Goal: Task Accomplishment & Management: Complete application form

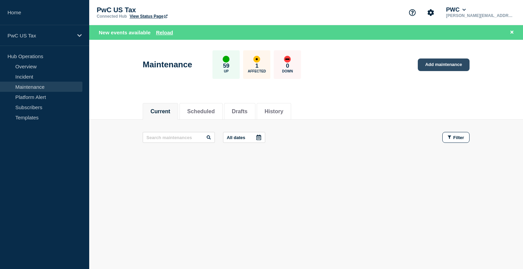
click at [452, 65] on link "Add maintenance" at bounding box center [443, 65] width 52 height 13
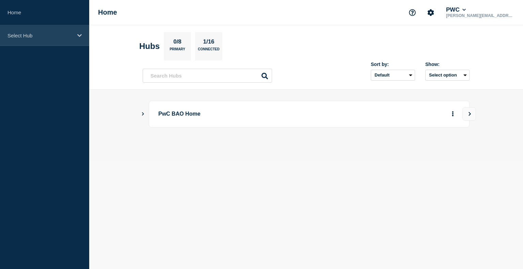
click at [76, 38] on div "Select Hub" at bounding box center [44, 35] width 89 height 21
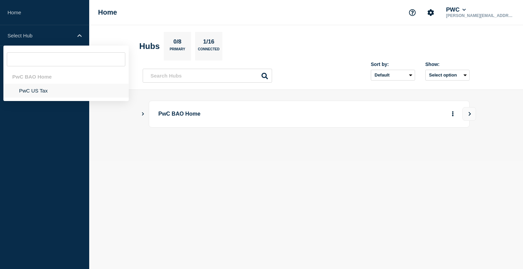
click at [37, 92] on li "PwC US Tax" at bounding box center [65, 91] width 125 height 14
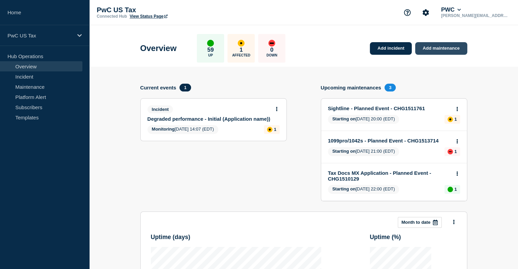
click at [431, 47] on link "Add maintenance" at bounding box center [441, 48] width 52 height 13
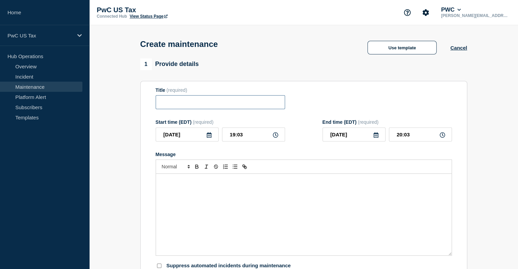
click at [193, 109] on input "Title" at bounding box center [219, 102] width 129 height 14
type input "tax docs"
click at [408, 54] on button "Use template" at bounding box center [401, 48] width 69 height 14
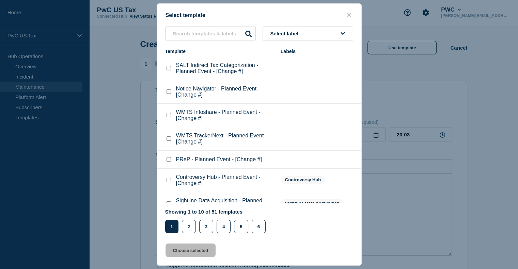
click at [345, 12] on button "close button" at bounding box center [349, 15] width 8 height 6
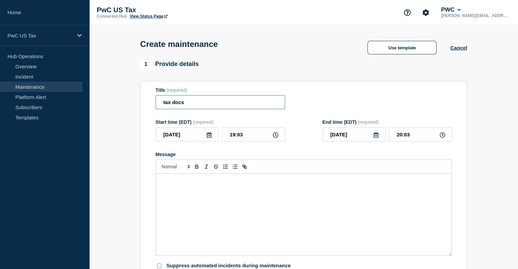
drag, startPoint x: 193, startPoint y: 111, endPoint x: 139, endPoint y: 110, distance: 54.4
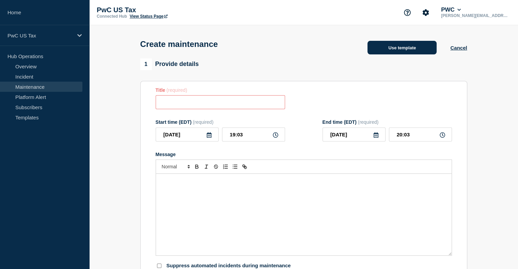
click at [395, 52] on button "Use template" at bounding box center [401, 48] width 69 height 14
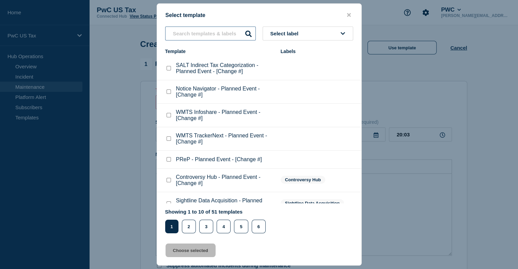
click at [185, 39] on input "text" at bounding box center [210, 34] width 91 height 14
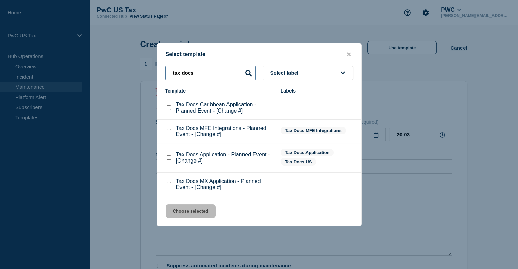
type input "tax docs"
click at [168, 107] on checkbox"] "Tax Docs Caribbean Application - Planned Event - [Change #] checkbox" at bounding box center [168, 107] width 4 height 4
checkbox checkbox"] "true"
click at [193, 212] on button "Choose selected" at bounding box center [190, 211] width 50 height 14
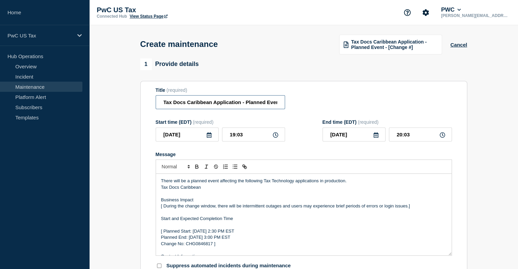
click at [259, 105] on input "Tax Docs Caribbean Application - Planned Event - [Change #]" at bounding box center [219, 102] width 129 height 14
drag, startPoint x: 252, startPoint y: 102, endPoint x: 275, endPoint y: 104, distance: 22.8
click at [275, 104] on input "Tax Docs Caribbean Application - Planned Event - [Change #]" at bounding box center [219, 102] width 129 height 14
paste input "HG1510136"
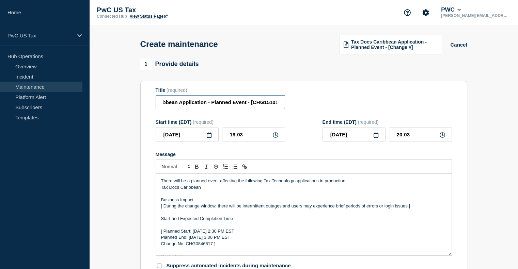
scroll to position [0, 41]
type input "Tax Docs Caribbean Application - Planned Event - [CHG1510136]"
click at [232, 136] on input "19:03" at bounding box center [253, 135] width 63 height 14
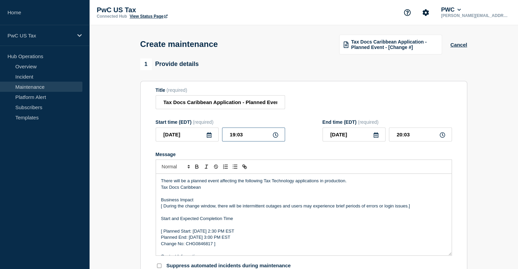
click at [232, 136] on input "19:03" at bounding box center [253, 135] width 63 height 14
type input "22:03"
type input "23:03"
click at [243, 138] on input "22:03" at bounding box center [253, 135] width 63 height 14
type input "22:00"
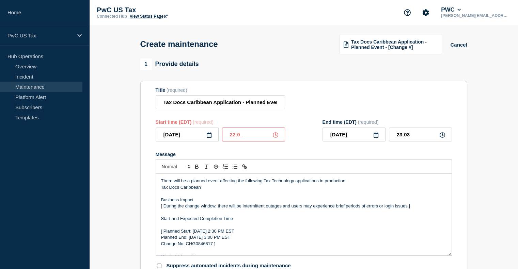
type input "23:00"
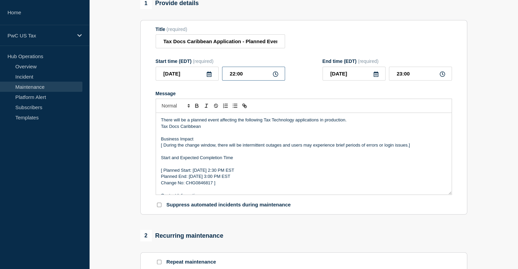
scroll to position [64, 0]
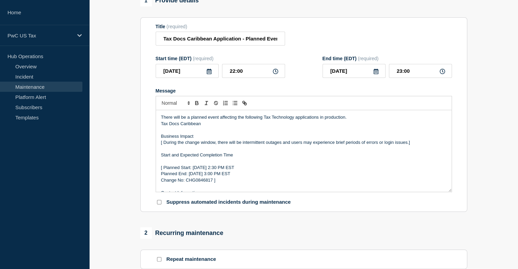
click at [197, 169] on p "[ Planned Start: Tuesday, August 23th 2:30 PM EST" at bounding box center [303, 168] width 285 height 6
click at [231, 171] on p "[ Planned Start: Thursday, August 23th 2:30 PM EST" at bounding box center [303, 168] width 285 height 6
click at [235, 171] on p "[ Planned Start: Thursday, August 23th 2:30 PM EST" at bounding box center [303, 168] width 285 height 6
click at [239, 171] on p "[ Planned Start: Thursday, August 21st 2:30 PM EST" at bounding box center [303, 168] width 285 height 6
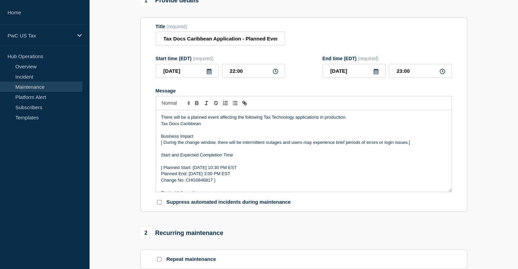
click at [246, 170] on p "[ Planned Start: Thursday, August 21st 10:30 PM EST" at bounding box center [303, 168] width 285 height 6
click at [235, 177] on p "Planned End: Tuesday, August 23th 3:00 PM EST" at bounding box center [303, 174] width 285 height 6
click at [202, 177] on p "Planned End: Tuesday, August 23th 11:00 PM EST" at bounding box center [303, 174] width 285 height 6
click at [201, 183] on p "Change No: CHG0846817 ]" at bounding box center [303, 180] width 285 height 6
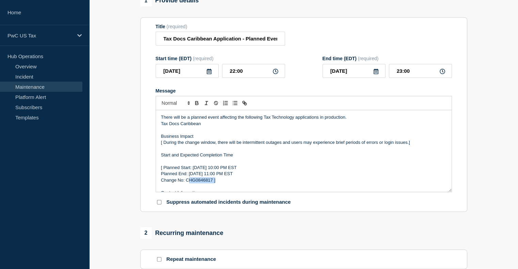
click at [201, 183] on p "Change No: CHG0846817 ]" at bounding box center [303, 180] width 285 height 6
click at [163, 171] on p "[ Planned Start: Thursday, August 21st 10:00 PM EST" at bounding box center [303, 168] width 285 height 6
click at [215, 181] on p "Change No: CHG1510136]" at bounding box center [303, 180] width 285 height 6
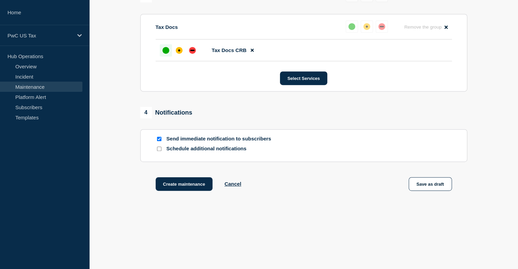
scroll to position [362, 0]
click at [159, 138] on input "Send immediate notification to subscribers" at bounding box center [159, 139] width 4 height 4
checkbox input "false"
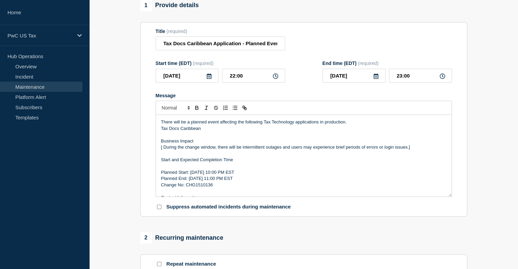
scroll to position [58, 0]
click at [163, 151] on p "[ During the change window, there will be intermittent outages and users may ex…" at bounding box center [303, 148] width 285 height 6
click at [422, 149] on p "During the change window, there will be intermittent outages and users may expe…" at bounding box center [303, 148] width 285 height 6
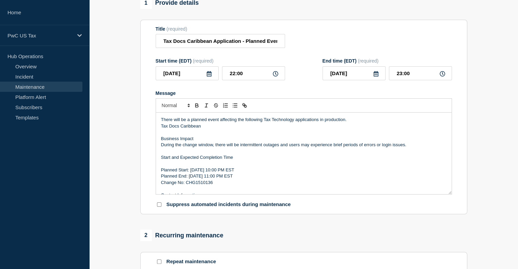
scroll to position [362, 0]
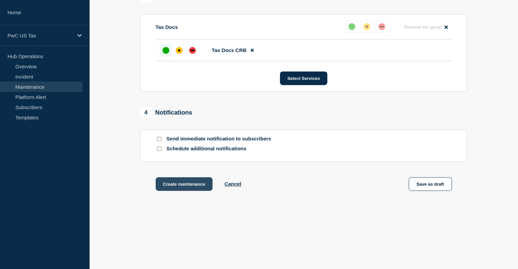
click at [180, 185] on button "Create maintenance" at bounding box center [183, 184] width 57 height 14
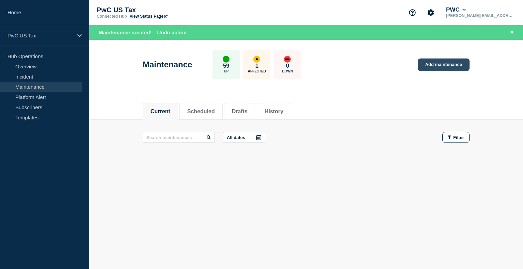
click at [439, 65] on link "Add maintenance" at bounding box center [443, 65] width 52 height 13
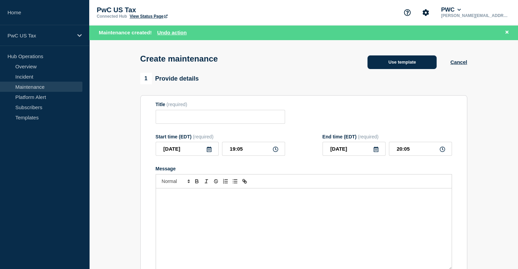
click at [397, 65] on button "Use template" at bounding box center [401, 62] width 69 height 14
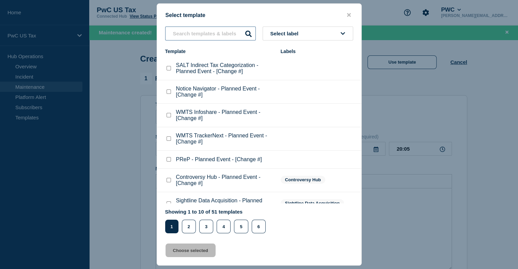
click at [196, 38] on input "text" at bounding box center [210, 34] width 91 height 14
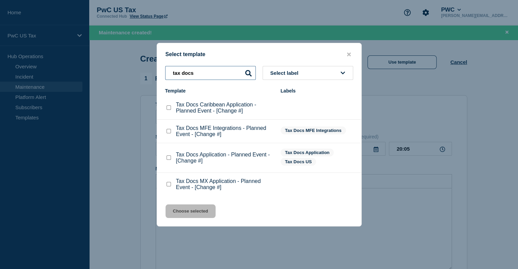
type input "tax docs"
click at [168, 159] on checkbox"] "Tax Docs Application - Planned Event - [Change #] checkbox" at bounding box center [168, 157] width 4 height 4
checkbox checkbox"] "true"
click at [189, 215] on button "Choose selected" at bounding box center [190, 211] width 50 height 14
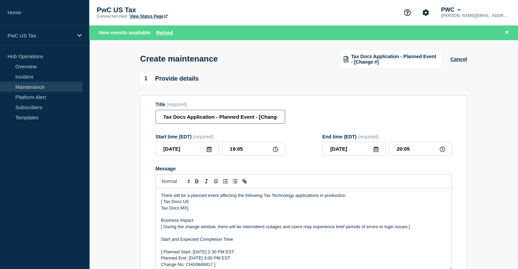
click at [265, 121] on input "Tax Docs Application - Planned Event - [Change #]" at bounding box center [219, 117] width 129 height 14
paste input "HG1510121"
click at [245, 120] on input "Tax Docs Application - Planned Event - [CHG1510121#]" at bounding box center [219, 117] width 129 height 14
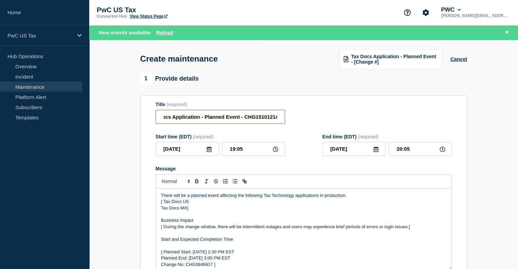
click at [283, 119] on input "Tax Docs Application - Planned Event - CHG1510121#]" at bounding box center [219, 117] width 129 height 14
click at [277, 118] on input "Tax Docs Application - Planned Event - CHG1510121#]" at bounding box center [219, 117] width 129 height 14
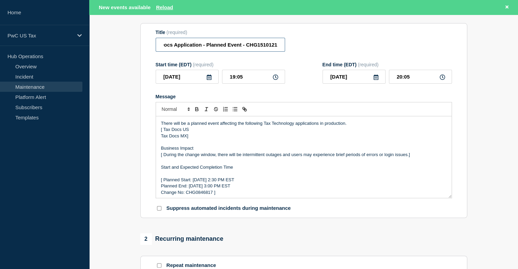
scroll to position [73, 0]
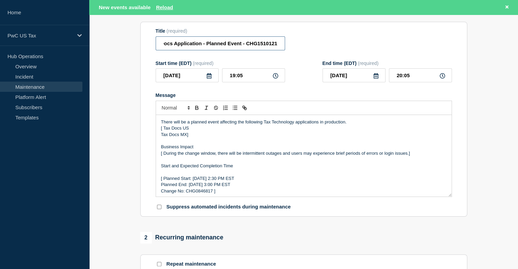
type input "Tax Docs Application - Planned Event - CHG1510121"
click at [193, 194] on p "Change No: CHG0846817 ]" at bounding box center [303, 191] width 285 height 6
paste div "Message"
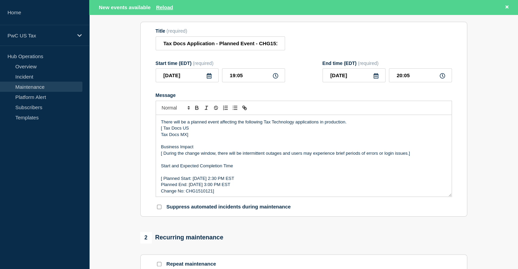
click at [163, 156] on p "[ During the change window, there will be intermittent outages and users may ex…" at bounding box center [303, 153] width 285 height 6
click at [196, 135] on p "Tax Docs MX]" at bounding box center [303, 135] width 285 height 6
click at [164, 131] on p "[ Tax Docs US" at bounding box center [303, 128] width 285 height 6
click at [162, 130] on p "[ Tax Docs US" at bounding box center [303, 128] width 285 height 6
click at [227, 188] on p "Planned End: Tuesday, August 23th 3:00 PM EST" at bounding box center [303, 185] width 285 height 6
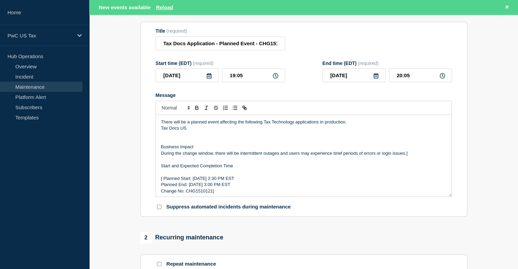
click at [221, 194] on p "Change No: CHG1510121]" at bounding box center [303, 191] width 285 height 6
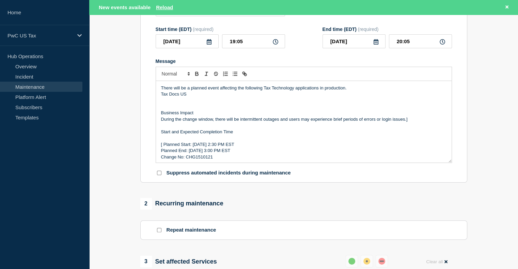
scroll to position [109, 0]
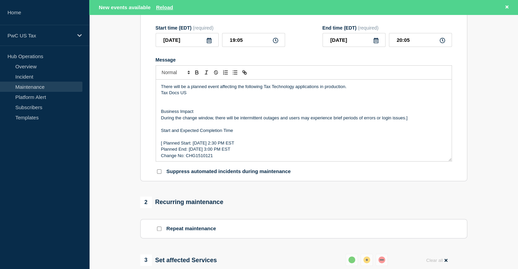
click at [200, 159] on p "Change No: CHG1510121" at bounding box center [303, 156] width 285 height 6
click at [163, 146] on p "[ Planned Start: Tuesday, August 23th 2:30 PM EST" at bounding box center [303, 143] width 285 height 6
click at [195, 145] on p "Planned Start: Tuesday, August 23th 2:30 PM EST" at bounding box center [303, 143] width 285 height 6
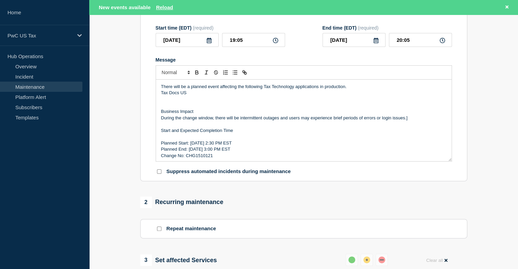
click at [233, 146] on p "Planned Start: Thursday, August 23th 2:30 PM EST" at bounding box center [303, 143] width 285 height 6
click at [237, 145] on p "Planned Start: Thursday, August 21st 2:30 PM EST" at bounding box center [303, 143] width 285 height 6
click at [244, 146] on p "Planned Start: Thursday, August 21st 10:30 PM EST" at bounding box center [303, 143] width 285 height 6
click at [196, 151] on p "Planned End: Tuesday, August 23th 3:00 PM EST" at bounding box center [303, 149] width 285 height 6
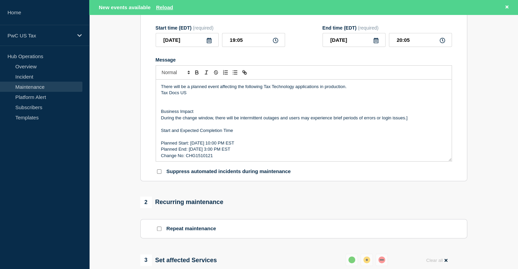
click at [229, 152] on p "Planned End: Thursday, August 23th 3:00 PM EST" at bounding box center [303, 149] width 285 height 6
click at [234, 151] on p "Planned End: Thursday, August 21th 3:00 PM EST" at bounding box center [303, 149] width 285 height 6
click at [233, 152] on p "Planned End: Thursday, August 21th 3:00 PM EST" at bounding box center [303, 149] width 285 height 6
click at [235, 150] on p "Planned End: Thursday, August 21st 3:00 PM EST" at bounding box center [303, 149] width 285 height 6
click at [235, 43] on input "19:05" at bounding box center [253, 40] width 63 height 14
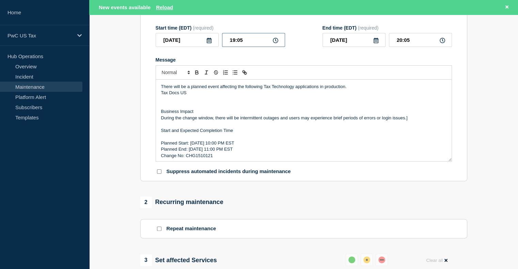
click at [235, 43] on input "19:05" at bounding box center [253, 40] width 63 height 14
click at [233, 43] on input "19:05" at bounding box center [253, 40] width 63 height 14
type input "22:05"
type input "23:05"
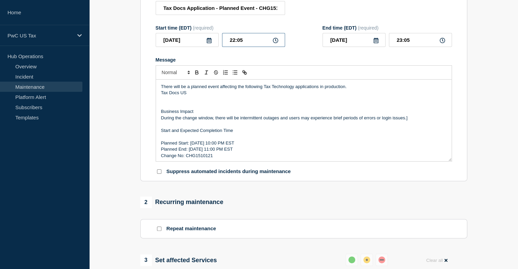
scroll to position [95, 0]
click at [250, 43] on input "22:05" at bounding box center [253, 40] width 63 height 14
type input "22:00"
type input "23:00"
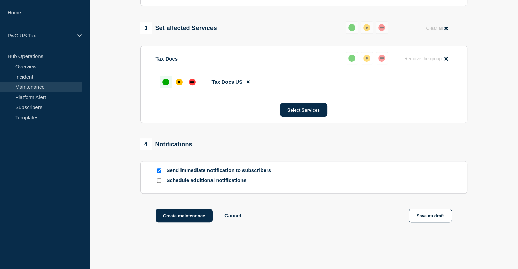
scroll to position [329, 0]
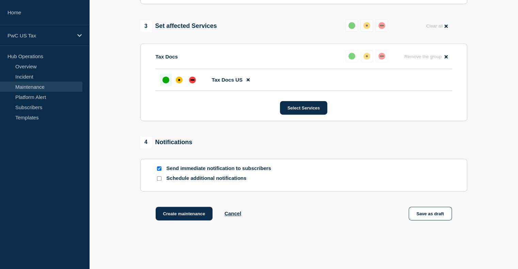
click at [158, 171] on input "Send immediate notification to subscribers" at bounding box center [159, 168] width 4 height 4
checkbox input "false"
click at [186, 215] on button "Create maintenance" at bounding box center [183, 214] width 57 height 14
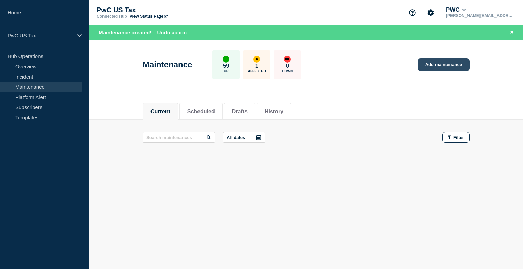
click at [439, 67] on link "Add maintenance" at bounding box center [443, 65] width 52 height 13
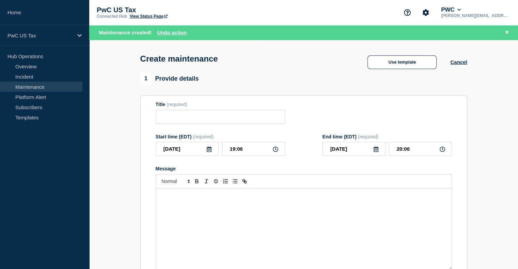
click at [417, 56] on div "Create maintenance Use template Cancel" at bounding box center [303, 56] width 342 height 33
click at [412, 64] on button "Use template" at bounding box center [401, 62] width 69 height 14
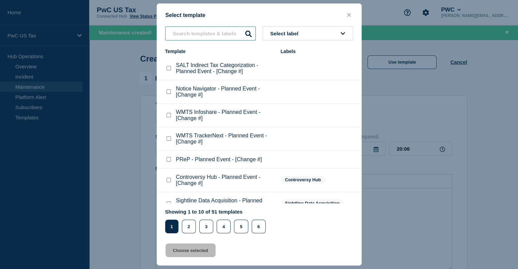
click at [223, 36] on input "text" at bounding box center [210, 34] width 91 height 14
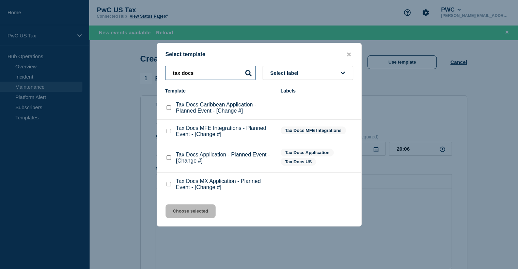
type input "tax docs"
click at [168, 132] on checkbox"] "Tax Docs MFE Integrations - Planned Event - [Change #] checkbox" at bounding box center [168, 131] width 4 height 4
checkbox checkbox"] "true"
click at [189, 210] on button "Choose selected" at bounding box center [190, 211] width 50 height 14
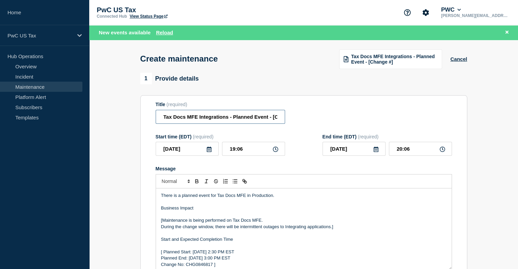
scroll to position [0, 22]
drag, startPoint x: 275, startPoint y: 119, endPoint x: 341, endPoint y: 115, distance: 66.1
click at [341, 115] on div "Title (required) Tax Docs MFE Integrations - Planned Event - [Change #]" at bounding box center [303, 113] width 296 height 22
paste input "CHG1510314"
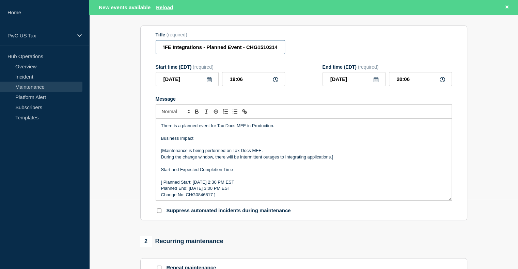
scroll to position [71, 0]
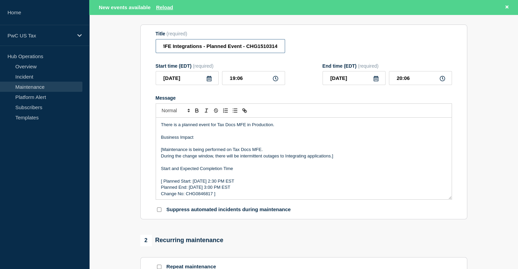
type input "Tax Docs MFE Integrations - Planned Event - CHG1510314"
click at [340, 159] on p "During the change window, there will be intermittent outages to Integrating app…" at bounding box center [303, 156] width 285 height 6
click at [162, 153] on p "[Maintenance is being performed on Tax Docs MFE." at bounding box center [303, 150] width 285 height 6
click at [165, 184] on p "[ Planned Start: Tuesday, August 23th 2:30 PM EST" at bounding box center [303, 181] width 285 height 6
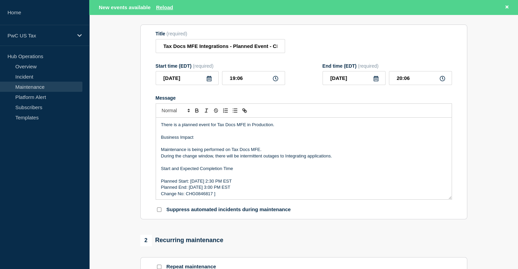
click at [201, 184] on p "Planned Start: Tuesday, August 23th 2:30 PM EST" at bounding box center [303, 181] width 285 height 6
click at [234, 184] on p "Planned Start: Thursday, August 23th 2:30 PM EST" at bounding box center [303, 181] width 285 height 6
click at [238, 184] on p "Planned Start: Thursday, August 21st 2:30 PM EST" at bounding box center [303, 181] width 285 height 6
click at [245, 183] on p "Planned Start: Thursday, August 21st 10:30 PM EST" at bounding box center [303, 181] width 285 height 6
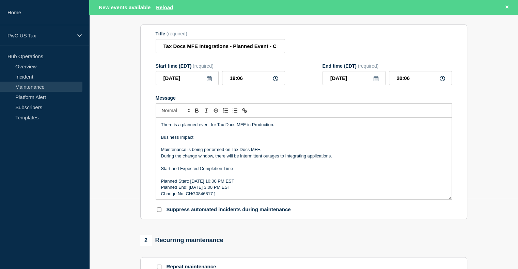
click at [228, 191] on p "Planned End: Tuesday, August 23th 3:00 PM EST" at bounding box center [303, 187] width 285 height 6
click at [231, 190] on p "Planned End: Tuesday, August 23th 3:00 PM EST" at bounding box center [303, 187] width 285 height 6
click at [235, 191] on p "Planned End: Tuesday, August 21st 3:00 PM EST" at bounding box center [303, 187] width 285 height 6
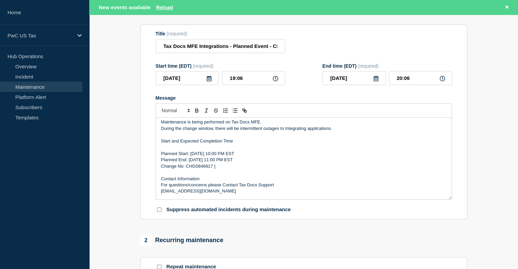
scroll to position [30, 0]
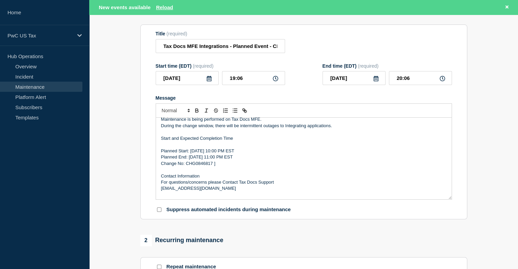
click at [222, 165] on p "Change No: CHG0846817 ]" at bounding box center [303, 164] width 285 height 6
click at [206, 165] on p "Change No: CHG0846817" at bounding box center [303, 164] width 285 height 6
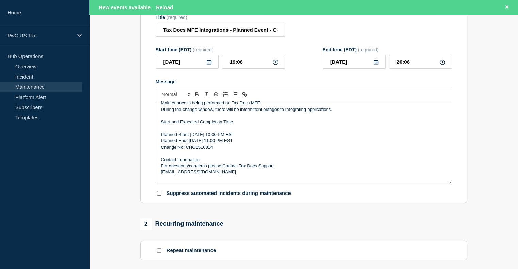
scroll to position [60, 0]
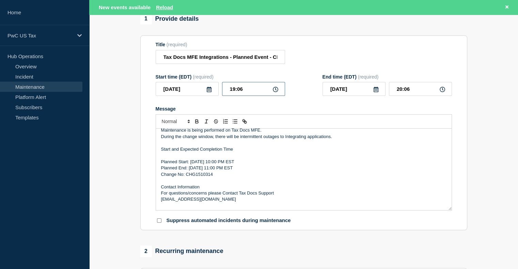
click at [233, 91] on input "19:06" at bounding box center [253, 89] width 63 height 14
type input "22:06"
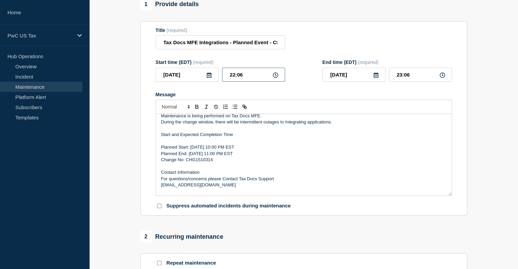
scroll to position [46, 0]
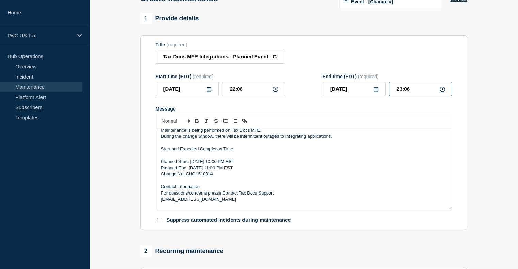
click at [412, 93] on input "23:06" at bounding box center [420, 89] width 63 height 14
type input "23:00"
click at [248, 89] on input "22:06" at bounding box center [253, 89] width 63 height 14
type input "22:00"
type input "22:54"
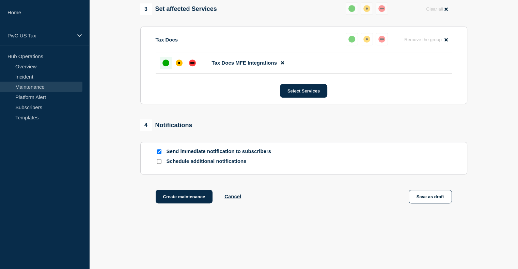
scroll to position [347, 0]
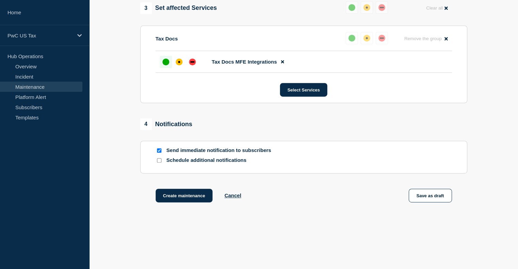
click at [160, 152] on input "Send immediate notification to subscribers" at bounding box center [159, 150] width 4 height 4
checkbox input "false"
click at [180, 198] on button "Create maintenance" at bounding box center [183, 196] width 57 height 14
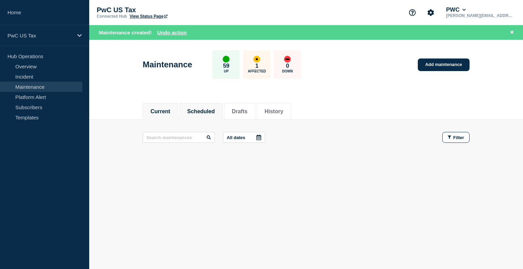
click at [203, 111] on button "Scheduled" at bounding box center [201, 112] width 28 height 6
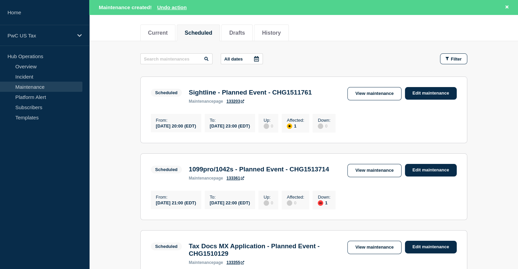
scroll to position [77, 0]
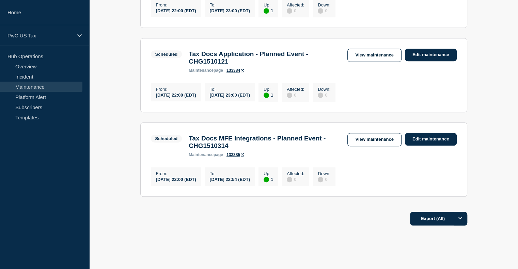
scroll to position [427, 0]
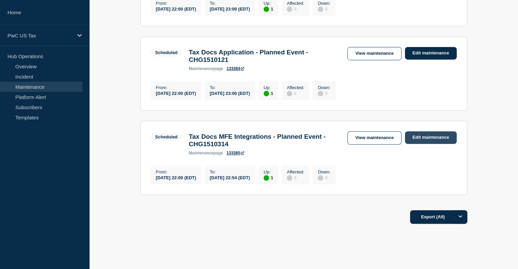
click at [425, 144] on link "Edit maintenance" at bounding box center [431, 137] width 52 height 13
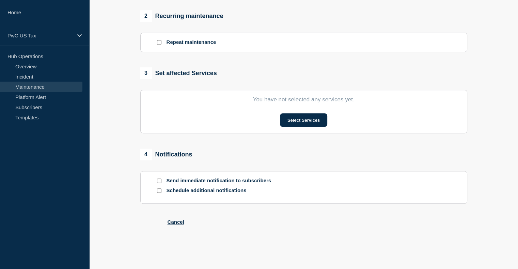
type input "Tax Docs MFE Integrations - Planned Event - CHG1510314"
type input "22:00"
type input "22:54"
checkbox input "false"
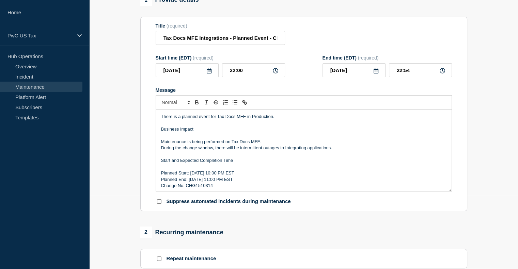
scroll to position [75, 0]
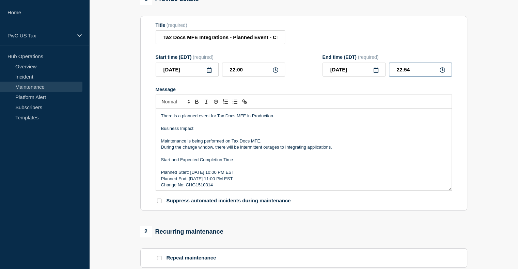
click at [413, 74] on input "22:54" at bounding box center [420, 70] width 63 height 14
type input "23:00"
drag, startPoint x: 516, startPoint y: 112, endPoint x: 511, endPoint y: 219, distance: 107.3
click at [511, 219] on section "1 Provide details Title (required) Tax Docs MFE Integrations - Planned Event - …" at bounding box center [303, 248] width 428 height 508
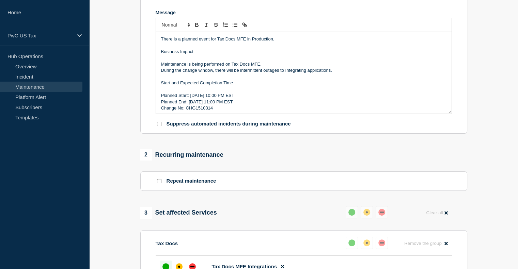
scroll to position [339, 0]
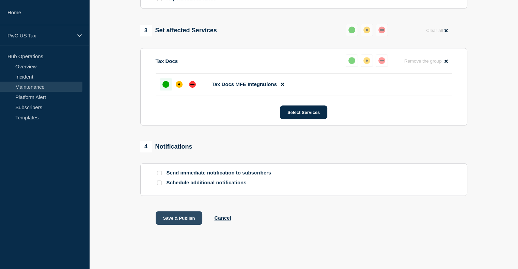
click at [185, 218] on button "Save & Publish" at bounding box center [178, 218] width 47 height 14
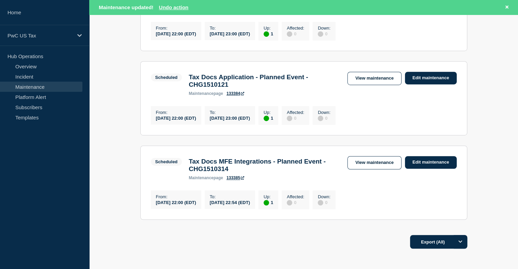
scroll to position [419, 0]
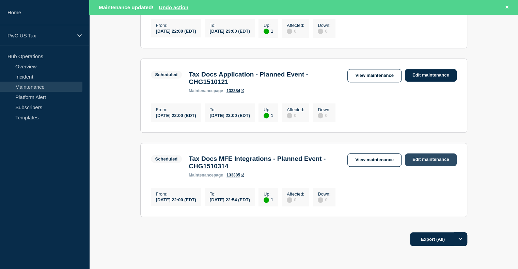
click at [429, 166] on link "Edit maintenance" at bounding box center [431, 159] width 52 height 13
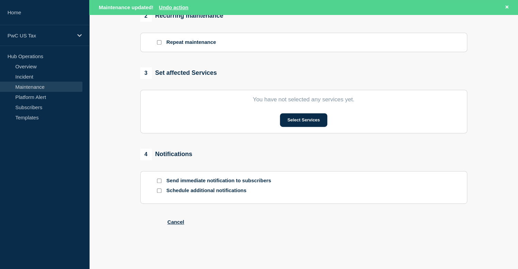
type input "Tax Docs MFE Integrations - Planned Event - CHG1510314"
type input "22:00"
type input "22:54"
checkbox input "false"
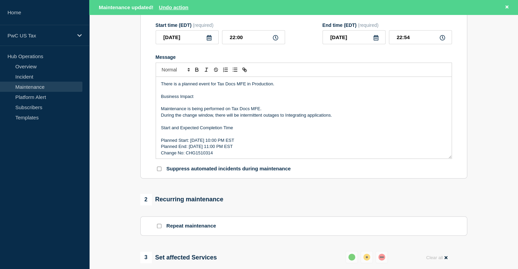
scroll to position [354, 0]
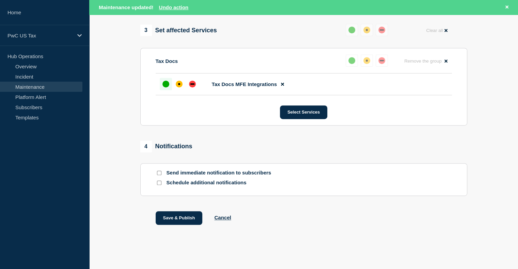
click at [167, 216] on button "Save & Publish" at bounding box center [178, 218] width 47 height 14
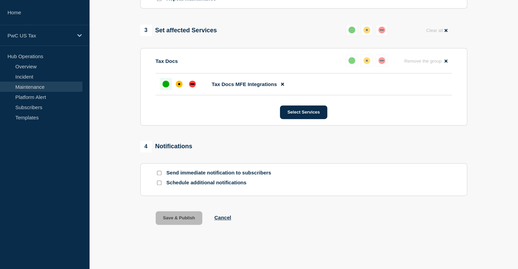
scroll to position [339, 0]
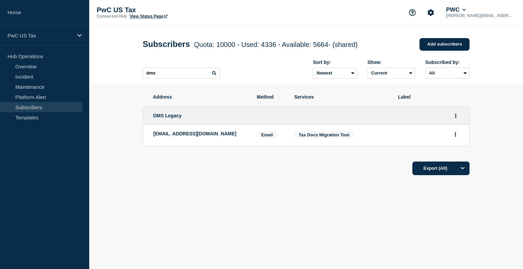
click at [27, 106] on link "Subscribers" at bounding box center [41, 107] width 82 height 10
click at [26, 86] on link "Maintenance" at bounding box center [41, 87] width 82 height 10
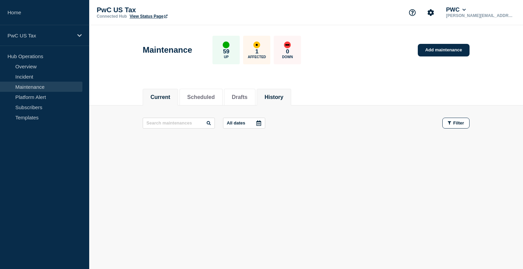
click at [283, 99] on button "History" at bounding box center [273, 97] width 19 height 6
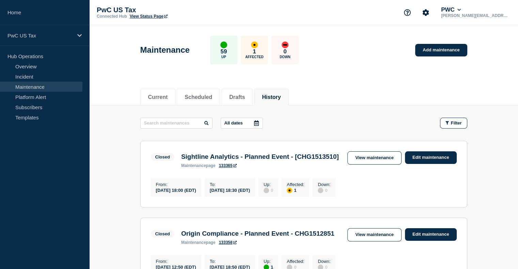
click at [280, 99] on button "History" at bounding box center [271, 97] width 19 height 6
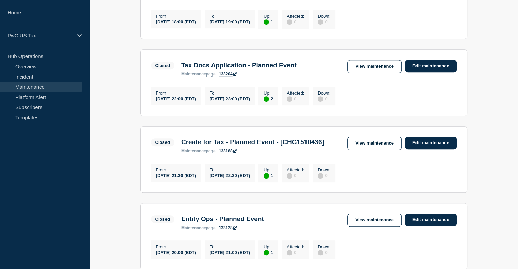
scroll to position [406, 0]
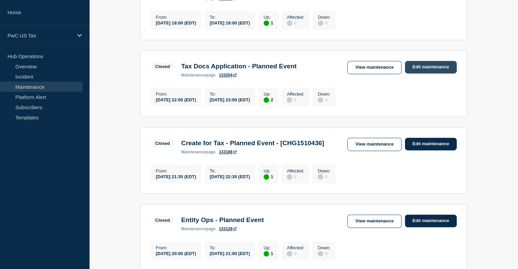
click at [426, 73] on link "Edit maintenance" at bounding box center [431, 67] width 52 height 13
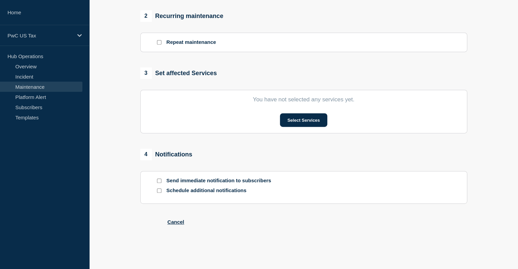
type input "Tax Docs Application - Planned Event"
type input "2025-08-19"
type input "22:00"
type input "2025-08-19"
type input "23:00"
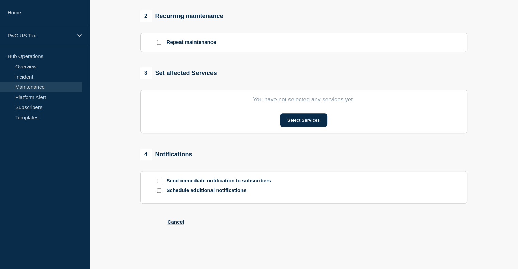
checkbox input "false"
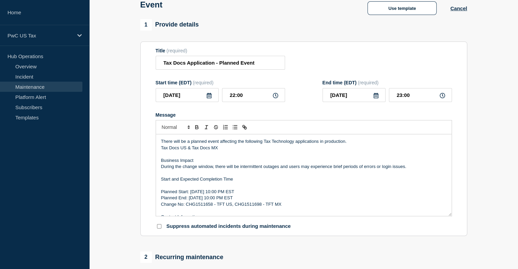
scroll to position [48, 0]
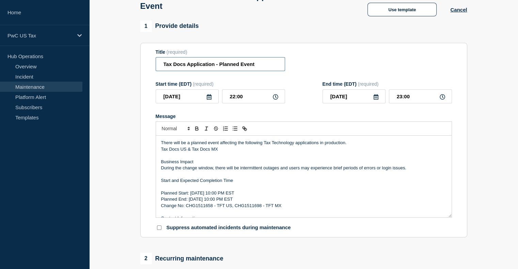
click at [261, 68] on input "Tax Docs Application - Planned Event" at bounding box center [219, 64] width 129 height 14
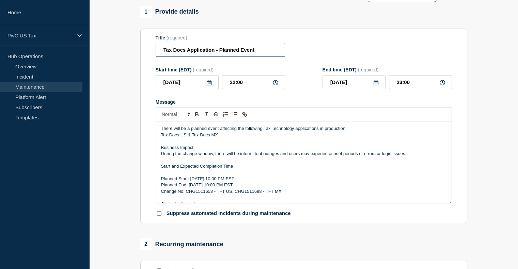
scroll to position [53, 0]
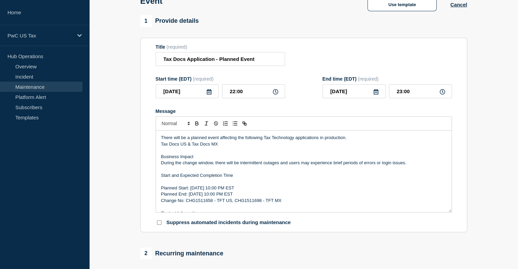
click at [201, 204] on p "Change No: CHG1511658 - TFT US, CHG1511698 - TFT MX" at bounding box center [303, 201] width 285 height 6
copy p "CHG1511658"
click at [254, 66] on input "Tax Docs Application - Planned Event" at bounding box center [219, 59] width 129 height 14
paste input "CHG1511658"
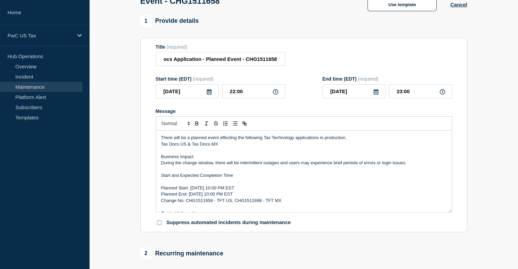
scroll to position [0, 0]
click at [245, 204] on p "Change No: CHG1511658 - TFT US, CHG1511698 - TFT MX" at bounding box center [303, 201] width 285 height 6
copy p "CHG1511698"
click at [275, 64] on input "Tax Docs Application - Planned Event - CHG1511658" at bounding box center [219, 59] width 129 height 14
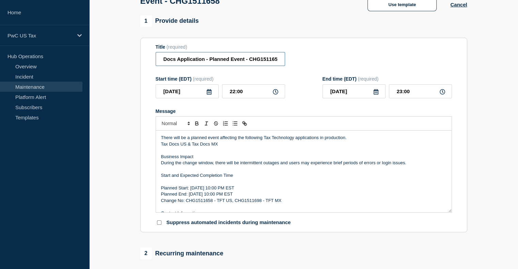
scroll to position [0, 14]
paste input "CHG1511698"
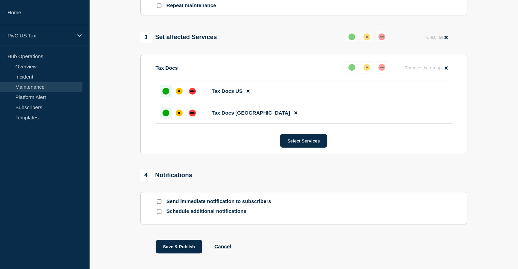
scroll to position [361, 0]
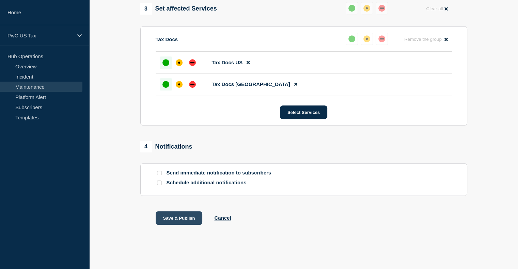
type input "Tax Docs Application - Planned Event - CHG1511658 CHG1511698"
click at [176, 220] on button "Save & Publish" at bounding box center [178, 218] width 47 height 14
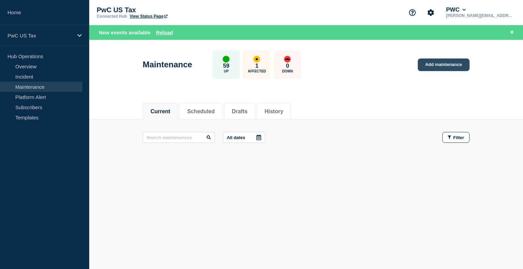
click at [440, 65] on link "Add maintenance" at bounding box center [443, 65] width 52 height 13
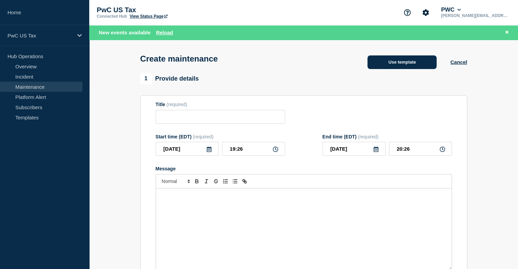
click at [383, 66] on button "Use template" at bounding box center [401, 62] width 69 height 14
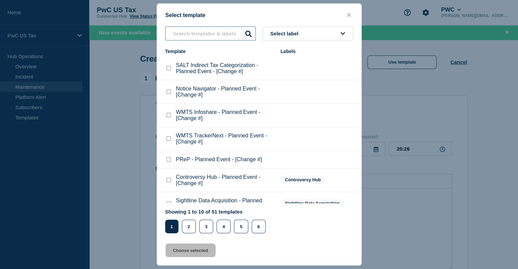
click at [190, 34] on input "text" at bounding box center [210, 34] width 91 height 14
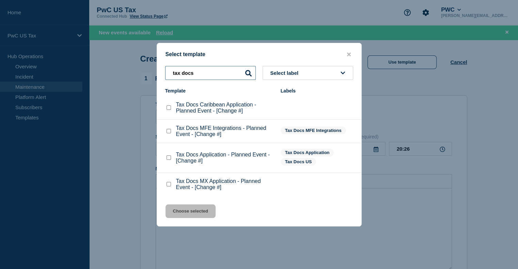
type input "tax docs"
click at [169, 131] on checkbox"] "Tax Docs MFE Integrations - Planned Event - [Change #] checkbox" at bounding box center [168, 131] width 4 height 4
checkbox checkbox"] "true"
click at [191, 211] on button "Choose selected" at bounding box center [190, 211] width 50 height 14
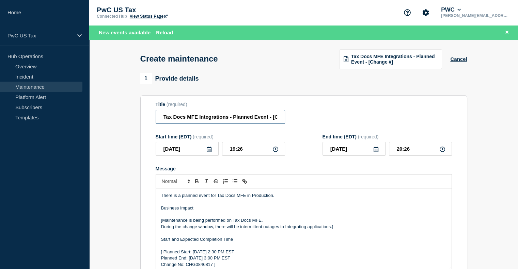
drag, startPoint x: 227, startPoint y: 119, endPoint x: 158, endPoint y: 120, distance: 69.1
click at [158, 120] on input "Tax Docs MFE Integrations - Planned Event - [Change #]" at bounding box center [219, 117] width 129 height 14
click at [256, 117] on input "Doc Assist Prod - Planned Event - [Change #]" at bounding box center [219, 117] width 129 height 14
paste input "CHG1513366"
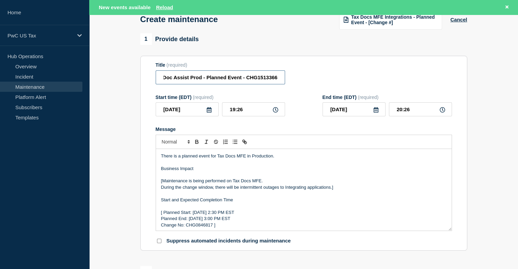
scroll to position [75, 0]
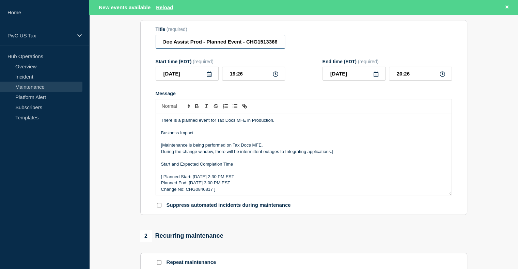
type input "Doc Assist Prod - Planned Event - CHG1513366"
click at [232, 77] on input "19:26" at bounding box center [253, 74] width 63 height 14
type input "22:26"
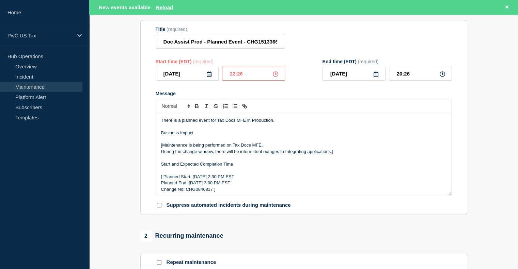
type input "23:26"
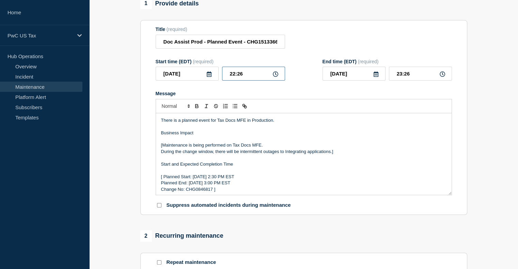
scroll to position [61, 0]
click at [240, 77] on input "22:26" at bounding box center [253, 74] width 63 height 14
type input "22:00"
type input "23:00"
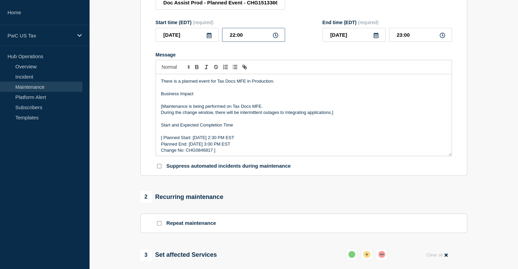
scroll to position [102, 0]
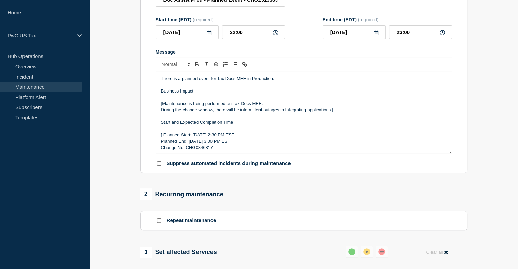
click at [239, 81] on p "There is a planned event for Tax Docs MFE in Production." at bounding box center [303, 79] width 285 height 6
drag, startPoint x: 246, startPoint y: 81, endPoint x: 218, endPoint y: 82, distance: 28.6
click at [218, 82] on p "There is a planned event for Tax Docs MFE in Production." at bounding box center [303, 79] width 285 height 6
drag, startPoint x: 264, startPoint y: 107, endPoint x: 234, endPoint y: 107, distance: 29.3
click at [234, 107] on p "[Maintenance is being performed on Tax Docs MFE." at bounding box center [303, 104] width 285 height 6
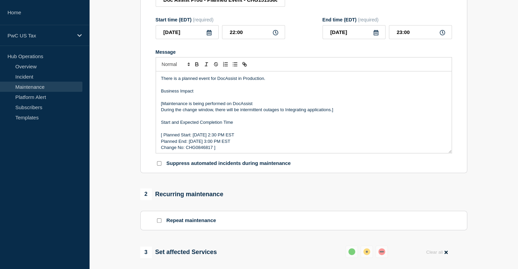
click at [161, 107] on p "[Maintenance is being performed on DocAssist" at bounding box center [303, 104] width 285 height 6
click at [339, 112] on p "During the change window, there will be intermittent outages to Integrating app…" at bounding box center [303, 110] width 285 height 6
click at [164, 137] on p "[ Planned Start: Tuesday, August 23th 2:30 PM EST" at bounding box center [303, 135] width 285 height 6
click at [163, 126] on p "Start and Expected Completion Time" at bounding box center [303, 122] width 285 height 6
click at [223, 151] on p "Change No: CHG0846817 ]" at bounding box center [303, 148] width 285 height 6
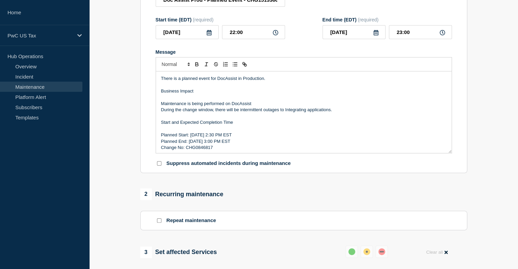
click at [199, 138] on p "Planned Start: Tuesday, August 23th 2:30 PM EST" at bounding box center [303, 135] width 285 height 6
click at [198, 145] on p "Planned End: Tuesday, August 23th 3:00 PM EST" at bounding box center [303, 141] width 285 height 6
click at [232, 138] on p "Planned Start: Thursday, August 23th 2:30 PM EST" at bounding box center [303, 135] width 285 height 6
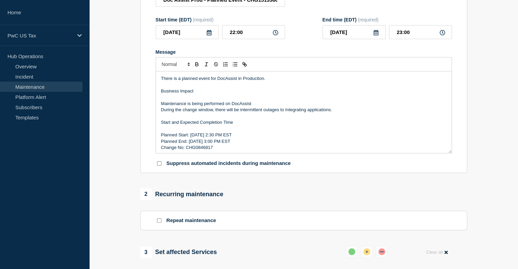
click at [230, 137] on p "Planned Start: Thursday, August 23th 2:30 PM EST" at bounding box center [303, 135] width 285 height 6
click at [230, 144] on p "Planned End: Thursday , August 23th 3:00 PM EST" at bounding box center [303, 141] width 285 height 6
click at [234, 138] on p "Planned Start: Thursday, August 21th 2:30 PM EST" at bounding box center [303, 135] width 285 height 6
click at [236, 145] on p "Planned End: Thursday , August 21th 3:00 PM EST" at bounding box center [303, 141] width 285 height 6
click at [235, 144] on p "Planned End: Thursday , August 21th 3:00 PM EST" at bounding box center [303, 141] width 285 height 6
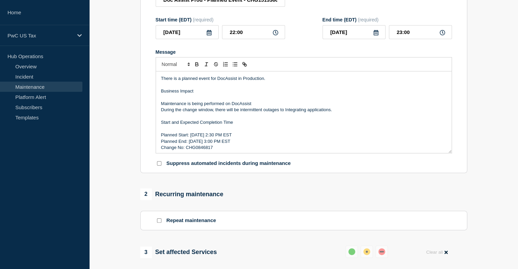
click at [234, 143] on p "Planned End: Thursday , August 21th 3:00 PM EST" at bounding box center [303, 141] width 285 height 6
click at [238, 136] on p "Planned Start: Thursday, August 21st 2:30 PM EST" at bounding box center [303, 135] width 285 height 6
click at [244, 137] on p "Planned Start: Thursday, August 21st 10:30 PM EST" at bounding box center [303, 135] width 285 height 6
click at [239, 145] on p "Planned End: Thursday , August 21st 3:00 PM EST" at bounding box center [303, 141] width 285 height 6
click at [202, 151] on p "Change No: CHG0846817" at bounding box center [303, 148] width 285 height 6
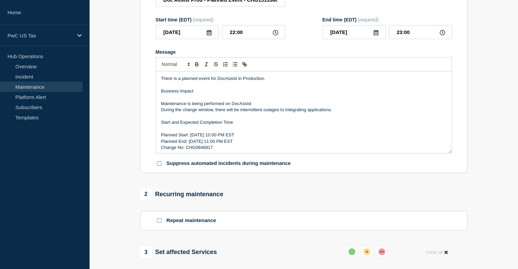
click at [202, 151] on p "Change No: CHG0846817" at bounding box center [303, 148] width 285 height 6
click at [333, 113] on p "During the change window, there will be intermittent outages to Integrating app…" at bounding box center [303, 110] width 285 height 6
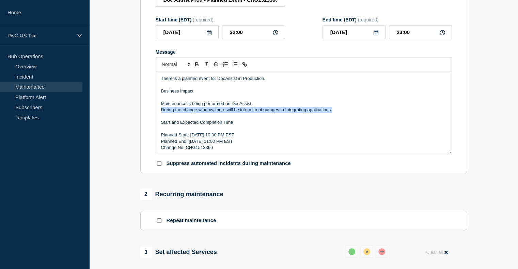
drag, startPoint x: 161, startPoint y: 114, endPoint x: 333, endPoint y: 114, distance: 172.5
click at [333, 113] on p "During the change window, there will be intermittent outages to Integrating app…" at bounding box center [303, 110] width 285 height 6
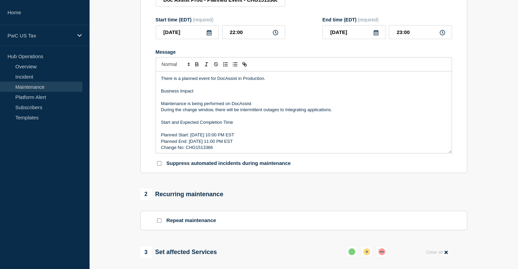
click at [269, 123] on p "Start and Expected Completion Time" at bounding box center [303, 122] width 285 height 6
click at [240, 113] on p "During the change window, there will be intermittent outages to Integrating app…" at bounding box center [303, 110] width 285 height 6
click at [255, 116] on p "Message" at bounding box center [303, 116] width 285 height 6
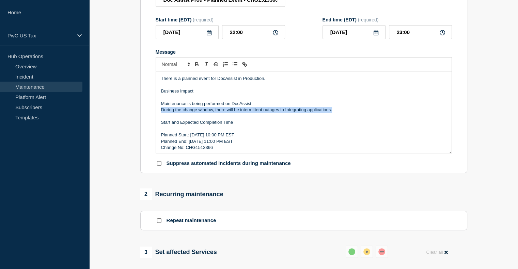
drag, startPoint x: 161, startPoint y: 113, endPoint x: 333, endPoint y: 112, distance: 172.2
click at [333, 112] on p "During the change window, there will be intermittent outages to Integrating app…" at bounding box center [303, 110] width 285 height 6
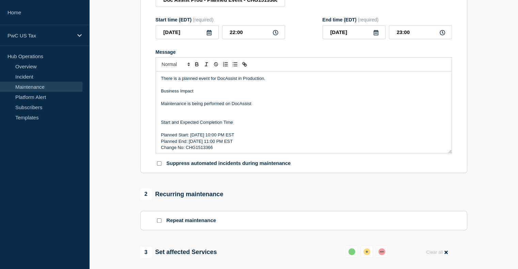
click at [263, 106] on p "Maintenance is being performed on DocAssist" at bounding box center [303, 104] width 285 height 6
drag, startPoint x: 254, startPoint y: 107, endPoint x: 290, endPoint y: 104, distance: 36.2
click at [290, 104] on p "Maintenance is being performed on DocAssist, thank you for you" at bounding box center [303, 104] width 285 height 6
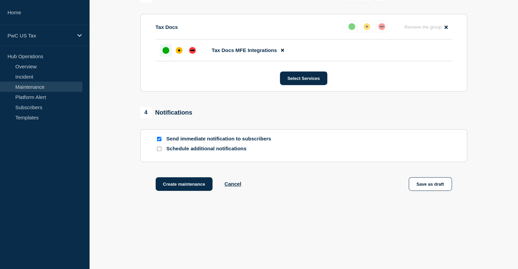
scroll to position [362, 0]
click at [158, 140] on input "Send immediate notification to subscribers" at bounding box center [159, 139] width 4 height 4
checkbox input "false"
click at [315, 81] on button "Select Services" at bounding box center [303, 78] width 47 height 14
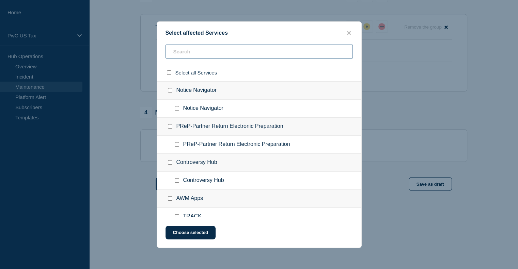
click at [191, 56] on input "text" at bounding box center [258, 52] width 187 height 14
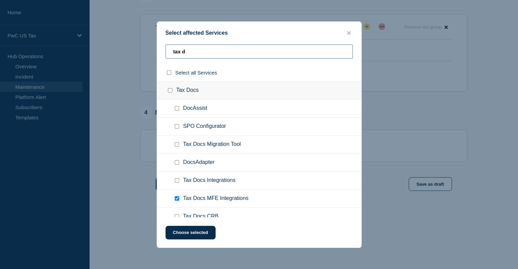
type input "tax d"
click at [178, 196] on div at bounding box center [178, 198] width 10 height 7
drag, startPoint x: 178, startPoint y: 196, endPoint x: 177, endPoint y: 200, distance: 3.8
click at [177, 200] on input "Tax Docs MFE Integrations checkbox" at bounding box center [177, 198] width 4 height 4
checkbox input "false"
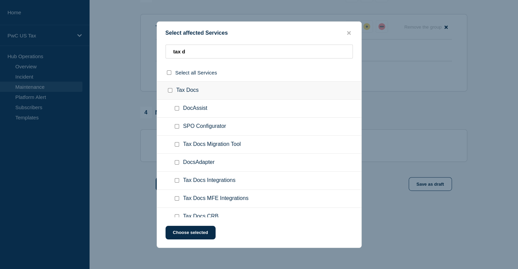
click at [176, 110] on input "DocAssist checkbox" at bounding box center [177, 108] width 4 height 4
checkbox input "true"
click at [189, 231] on button "Choose selected" at bounding box center [190, 233] width 50 height 14
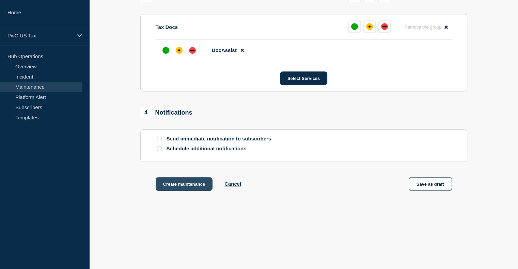
click at [185, 185] on button "Create maintenance" at bounding box center [183, 184] width 57 height 14
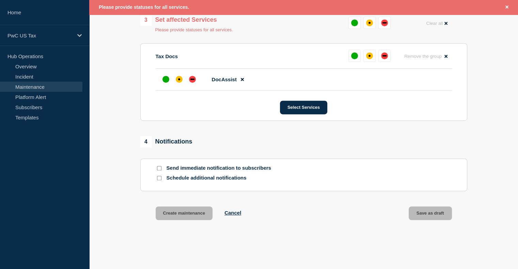
scroll to position [346, 0]
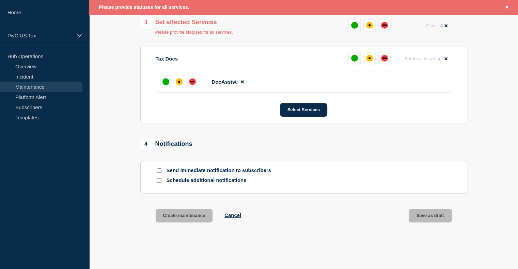
click at [166, 84] on div "up" at bounding box center [165, 81] width 7 height 7
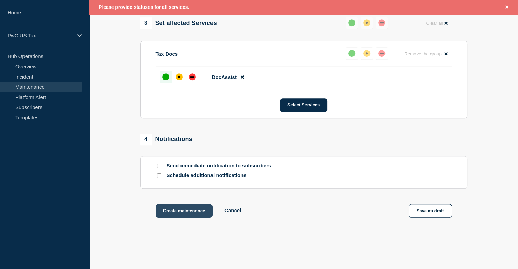
click at [178, 215] on button "Create maintenance" at bounding box center [183, 211] width 57 height 14
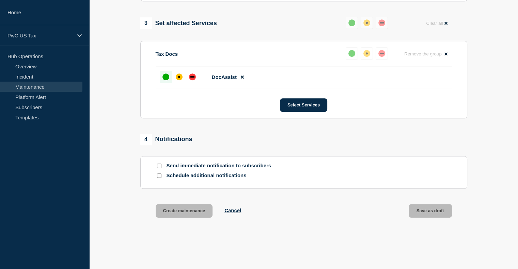
scroll to position [332, 0]
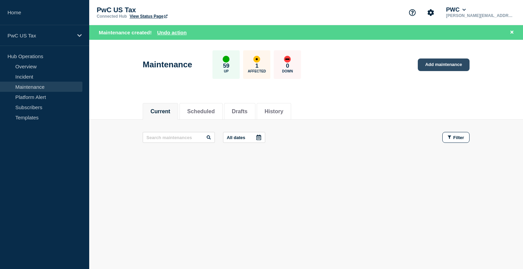
click at [441, 66] on link "Add maintenance" at bounding box center [443, 65] width 52 height 13
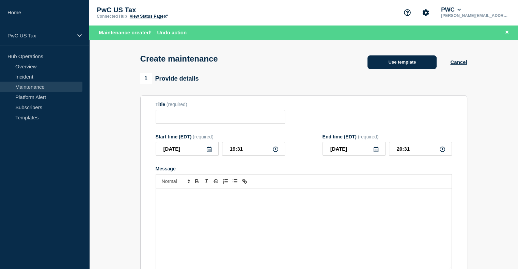
click at [392, 67] on button "Use template" at bounding box center [401, 62] width 69 height 14
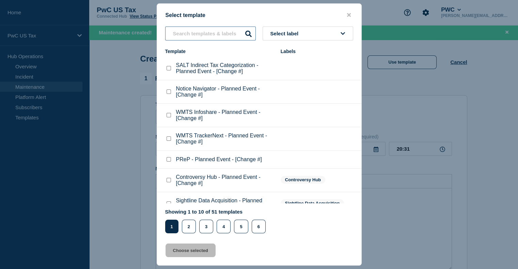
click at [186, 35] on input "text" at bounding box center [210, 34] width 91 height 14
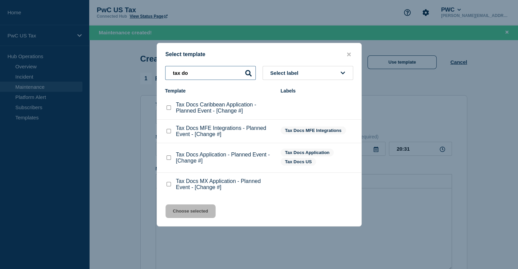
type input "tax do"
click at [167, 158] on checkbox"] "Tax Docs Application - Planned Event - [Change #] checkbox" at bounding box center [168, 157] width 4 height 4
checkbox checkbox"] "true"
click at [185, 216] on button "Choose selected" at bounding box center [190, 211] width 50 height 14
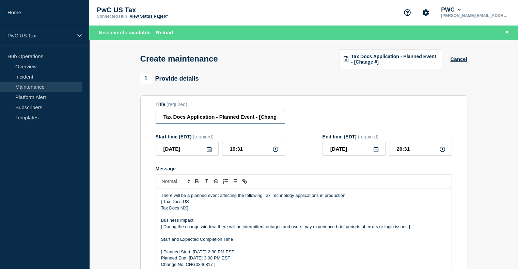
click at [185, 118] on input "Tax Docs Application - Planned Event - [Change #]" at bounding box center [219, 117] width 129 height 14
drag, startPoint x: 214, startPoint y: 118, endPoint x: 161, endPoint y: 120, distance: 53.4
click at [161, 120] on input "Tax Docs Application - Planned Event - [Change #]" at bounding box center [219, 117] width 129 height 14
drag, startPoint x: 235, startPoint y: 120, endPoint x: 274, endPoint y: 121, distance: 38.1
click at [274, 121] on input "SPO Config - Planned Event - [Change #]" at bounding box center [219, 117] width 129 height 14
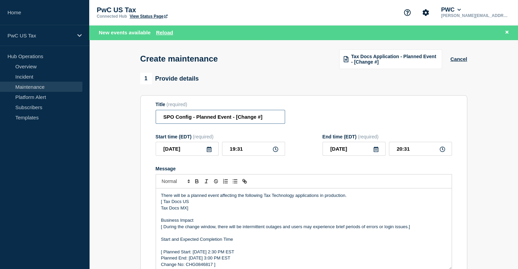
paste input "CHG1512416"
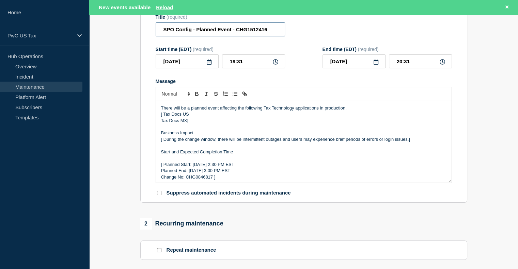
scroll to position [93, 0]
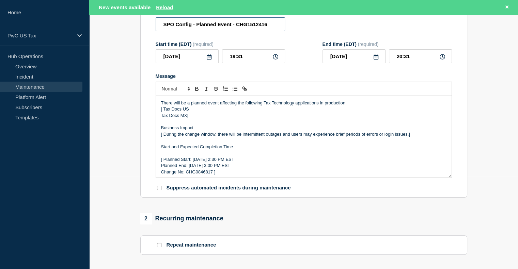
type input "SPO Config - Planned Event - CHG1512416"
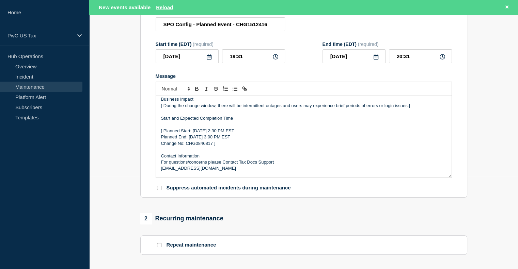
scroll to position [30, 0]
drag, startPoint x: 223, startPoint y: 145, endPoint x: 186, endPoint y: 147, distance: 36.8
click at [186, 145] on p "Change No: CHG0846817 ]" at bounding box center [303, 142] width 285 height 6
paste div "Message"
click at [163, 132] on p "[ Planned Start: Tuesday, August 23th 2:30 PM EST" at bounding box center [303, 130] width 285 height 6
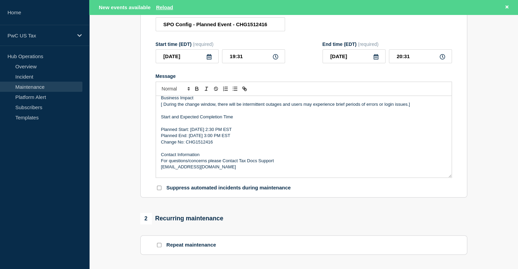
click at [197, 131] on p "Planned Start: Tuesday, August 23th 2:30 PM EST" at bounding box center [303, 130] width 285 height 6
click at [197, 137] on p "Planned End: Tuesday, August 23th 3:00 PM EST" at bounding box center [303, 136] width 285 height 6
click at [162, 138] on p "Planned End: Thursday, August 23th 3:00 PM EST" at bounding box center [303, 136] width 285 height 6
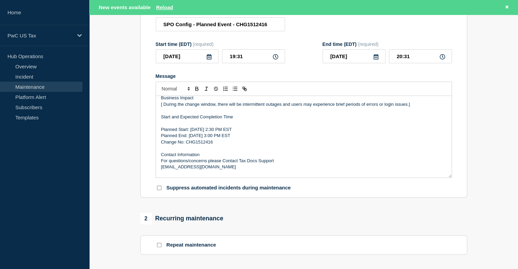
click at [218, 133] on p "Planned Start: Thursday, August 23th 2:30 PM EST" at bounding box center [303, 130] width 285 height 6
click at [230, 132] on p "Planned Start: Thursday, August 23th 2:30 PM EST" at bounding box center [303, 130] width 285 height 6
click at [235, 133] on p "Planned Start: Thursday, August 23th 2:30 PM EST" at bounding box center [303, 130] width 285 height 6
click at [233, 132] on p "Planned Start: Thursday, August 23th 2:30 PM EST" at bounding box center [303, 130] width 285 height 6
click at [233, 138] on p "Planned End: Thursday, August 23th 3:00 PM EST" at bounding box center [303, 136] width 285 height 6
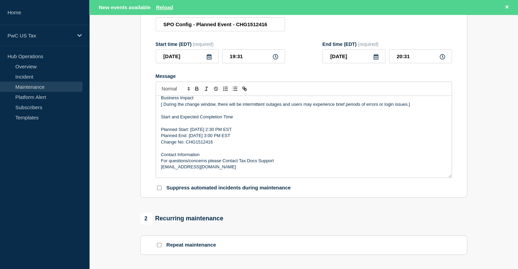
click at [236, 132] on p "Planned Start: Thursday, August 21st 2:30 PM EST" at bounding box center [303, 130] width 285 height 6
click at [243, 132] on p "Planned Start: Thursday, August 21st 10:30 PM EST" at bounding box center [303, 130] width 285 height 6
click at [233, 138] on p "Planned End: Thursday, August 2st 3:00 PM EST" at bounding box center [303, 136] width 285 height 6
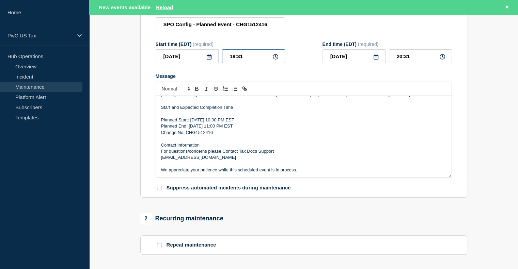
click at [243, 58] on input "19:31" at bounding box center [253, 56] width 63 height 14
type input "19:00"
type input "20:00"
click at [234, 61] on input "19:00" at bounding box center [253, 56] width 63 height 14
type input "22:00"
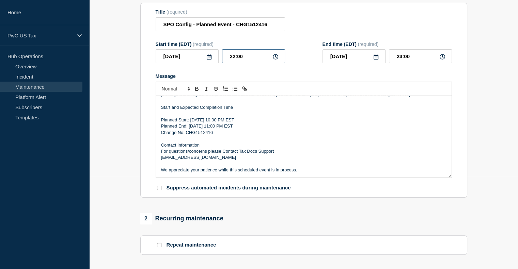
scroll to position [78, 0]
click at [401, 58] on input "23:00" at bounding box center [420, 57] width 63 height 14
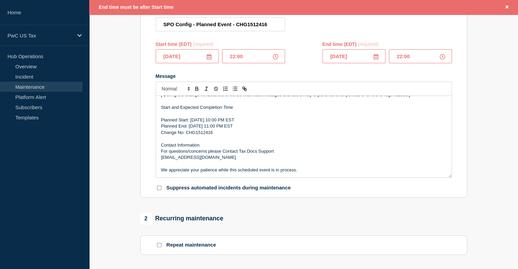
click at [400, 60] on input "22:00" at bounding box center [420, 56] width 63 height 14
type input "23:00"
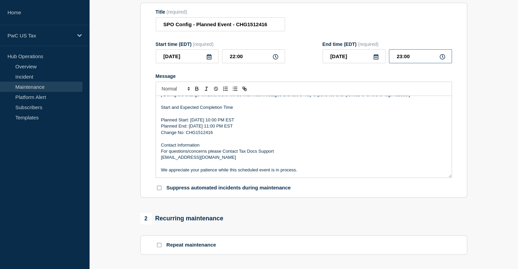
scroll to position [78, 0]
click at [370, 89] on div at bounding box center [303, 89] width 296 height 14
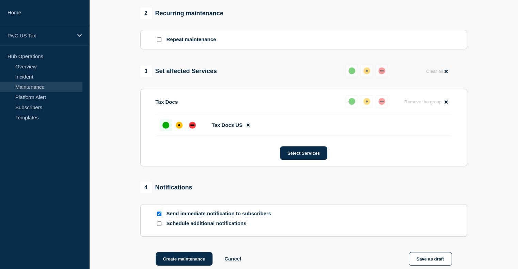
scroll to position [284, 0]
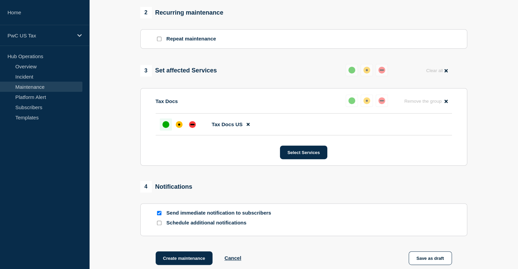
click at [160, 215] on input "Send immediate notification to subscribers" at bounding box center [159, 213] width 4 height 4
checkbox input "false"
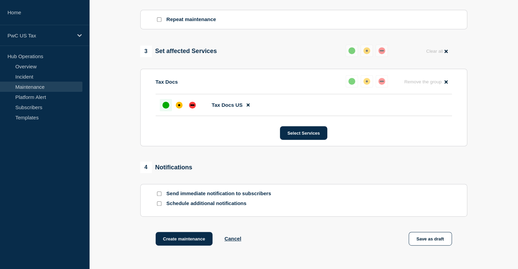
scroll to position [333, 0]
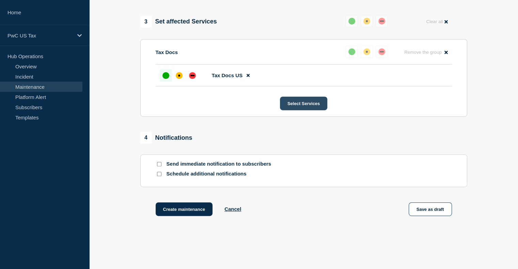
click at [310, 103] on button "Select Services" at bounding box center [303, 104] width 47 height 14
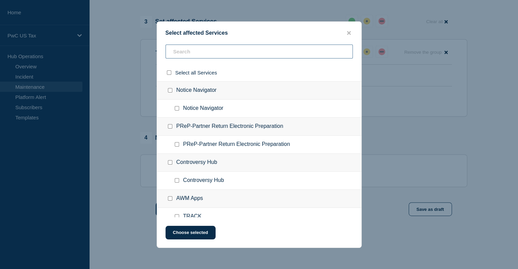
click at [193, 50] on input "text" at bounding box center [258, 52] width 187 height 14
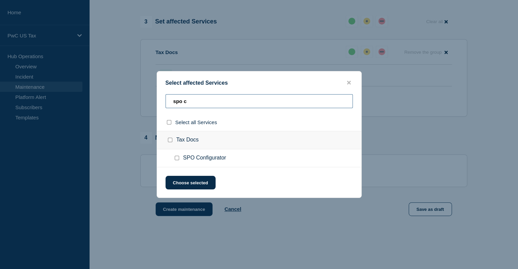
type input "spo c"
click at [176, 158] on input "SPO Configurator checkbox" at bounding box center [177, 158] width 4 height 4
checkbox input "true"
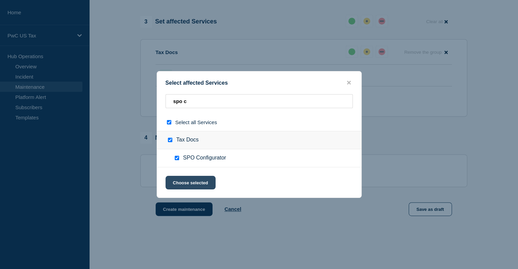
click at [191, 183] on button "Choose selected" at bounding box center [190, 183] width 50 height 14
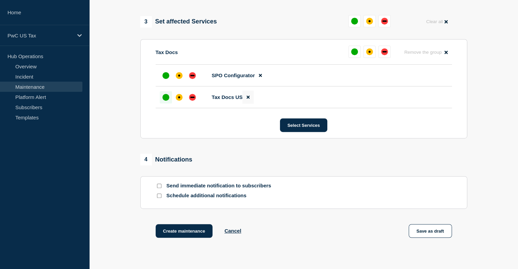
click at [247, 99] on icon at bounding box center [247, 97] width 3 height 4
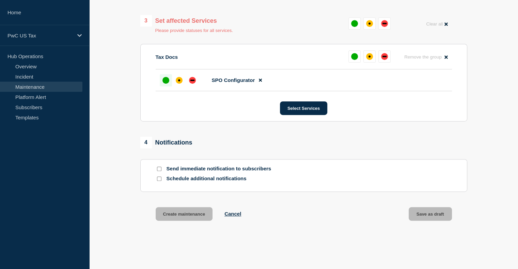
click at [167, 84] on div "up" at bounding box center [165, 80] width 7 height 7
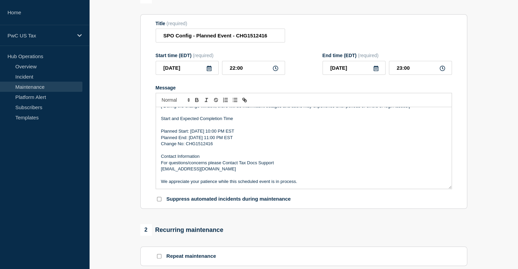
scroll to position [66, 0]
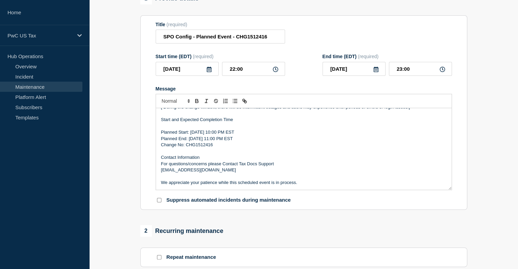
click at [162, 148] on p "Change No: CHG1512416" at bounding box center [303, 145] width 285 height 6
click at [190, 40] on input "SPO Config - Planned Event - CHG1512416" at bounding box center [219, 37] width 129 height 14
type input "SPO Configurator - Planned Event - CHG1512416"
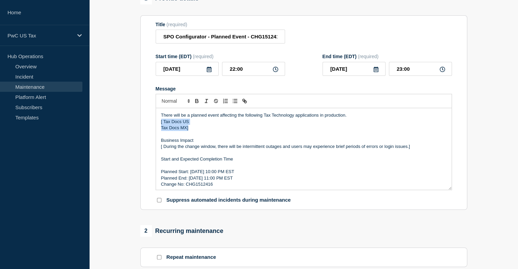
drag, startPoint x: 194, startPoint y: 129, endPoint x: 159, endPoint y: 125, distance: 35.7
click at [159, 125] on div "There will be a planned event affecting the following Tax Technology applicatio…" at bounding box center [303, 149] width 295 height 82
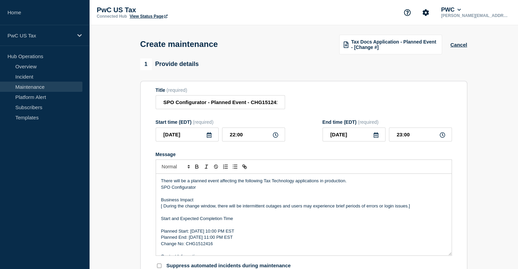
scroll to position [362, 0]
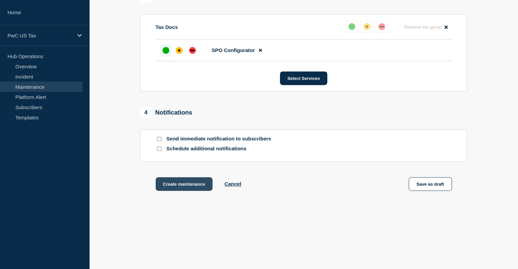
click at [190, 184] on button "Create maintenance" at bounding box center [183, 184] width 57 height 14
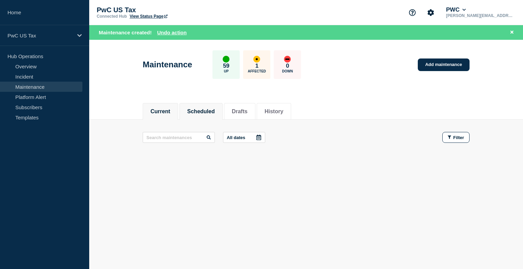
click at [201, 113] on button "Scheduled" at bounding box center [201, 112] width 28 height 6
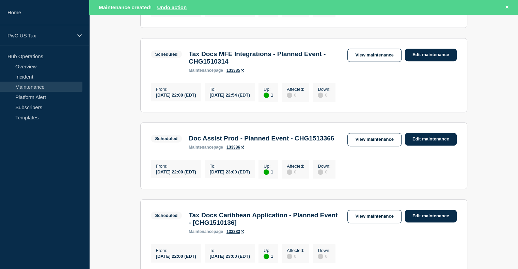
scroll to position [356, 0]
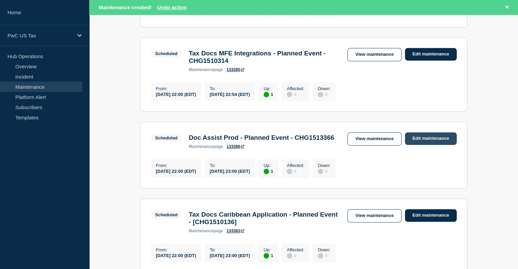
click at [425, 145] on link "Edit maintenance" at bounding box center [431, 138] width 52 height 13
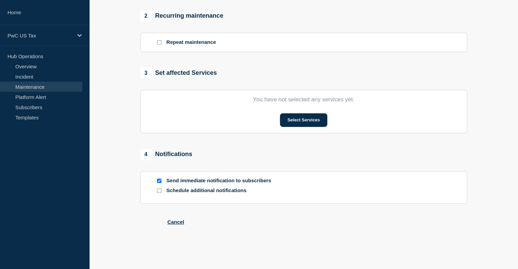
scroll to position [302, 0]
type input "Doc Assist Prod - Planned Event - CHG1513366"
type input "22:00"
type input "23:00"
checkbox input "false"
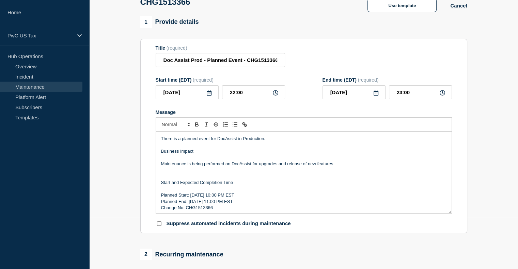
scroll to position [50, 0]
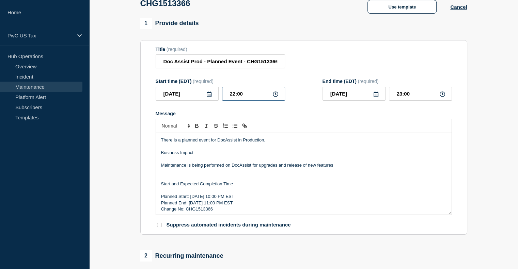
click at [233, 98] on input "22:00" at bounding box center [253, 94] width 63 height 14
type input "20:00"
type input "21:00"
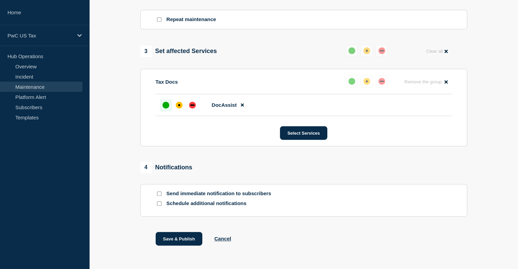
scroll to position [320, 0]
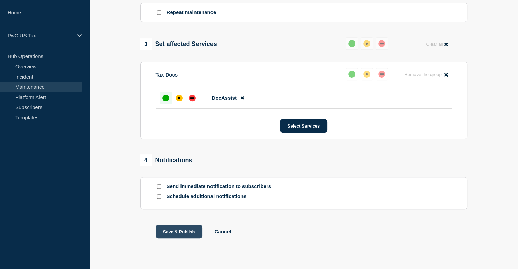
click at [188, 234] on button "Save & Publish" at bounding box center [178, 232] width 47 height 14
